Goal: Find specific page/section: Find specific page/section

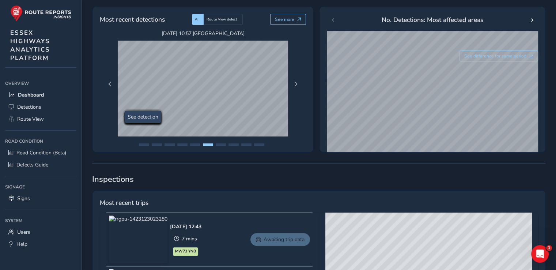
scroll to position [146, 0]
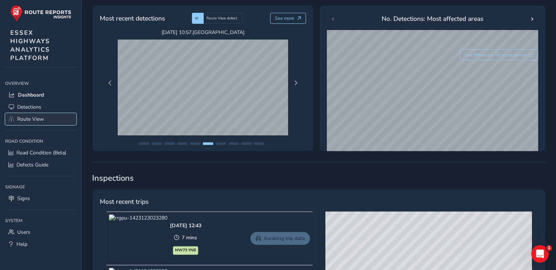
click at [28, 118] on span "Route View" at bounding box center [30, 119] width 27 height 7
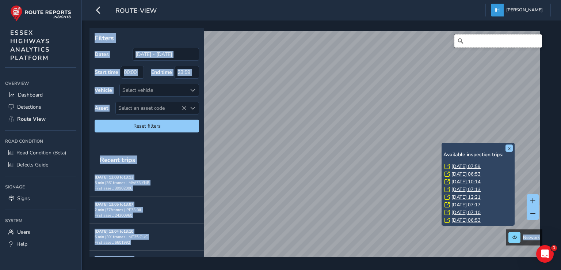
click at [484, 43] on input "Search" at bounding box center [499, 40] width 88 height 13
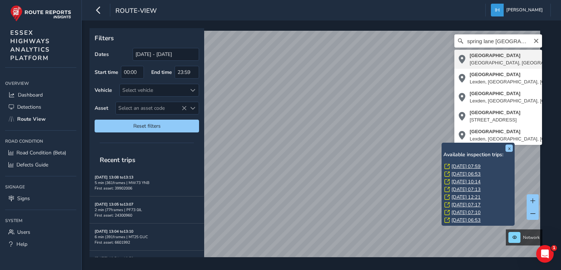
type input "[STREET_ADDRESS]"
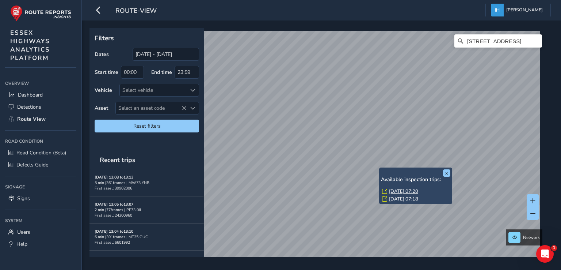
click at [402, 191] on link "[DATE] 07:20" at bounding box center [403, 191] width 29 height 7
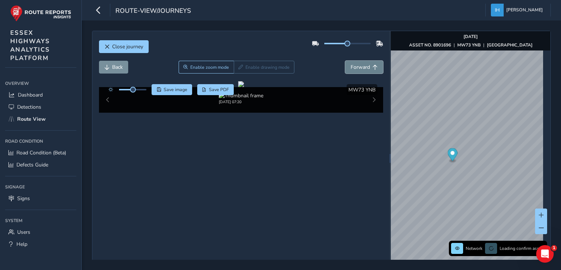
click at [359, 68] on span "Forward" at bounding box center [360, 67] width 19 height 7
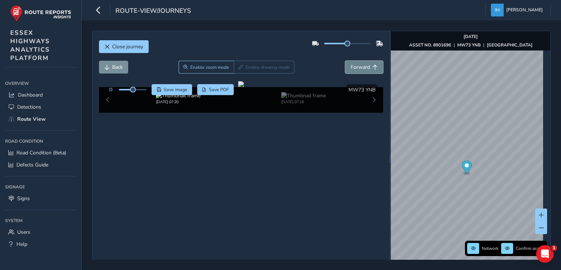
click at [359, 68] on span "Forward" at bounding box center [360, 67] width 19 height 7
click at [117, 67] on span "Back" at bounding box center [117, 67] width 11 height 7
click at [118, 67] on span "Back" at bounding box center [117, 67] width 11 height 7
